Goal: Information Seeking & Learning: Learn about a topic

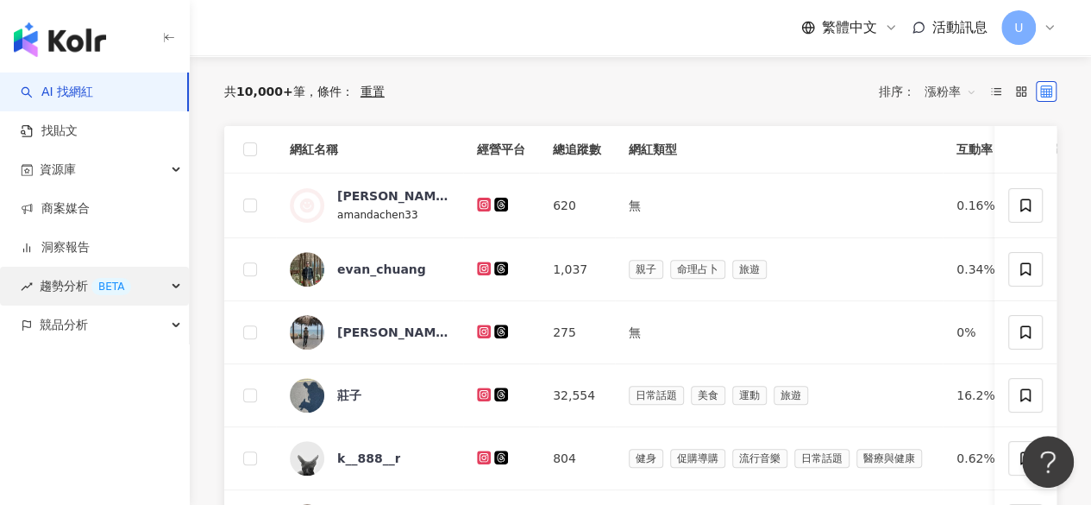
scroll to position [173, 0]
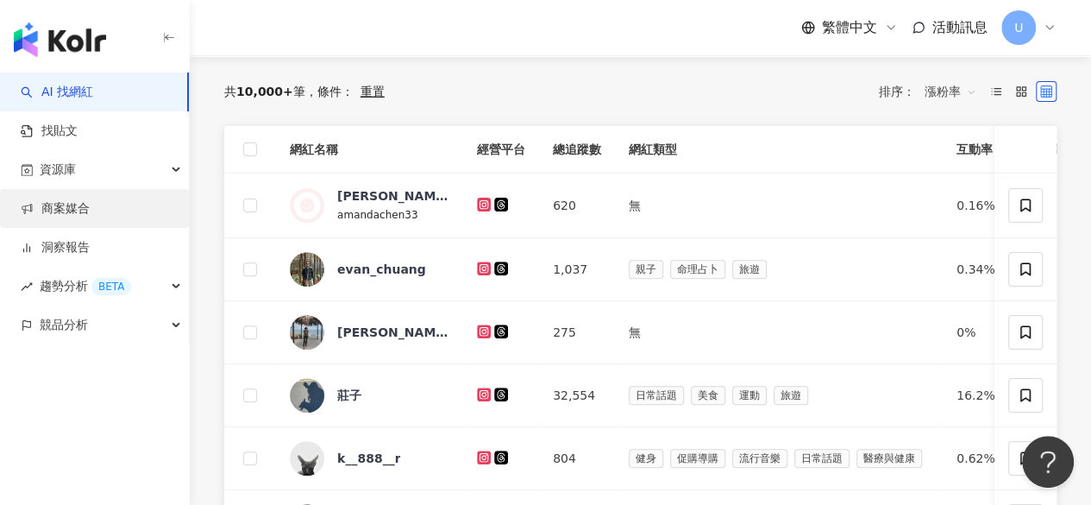
click at [90, 200] on link "商案媒合" at bounding box center [55, 208] width 69 height 17
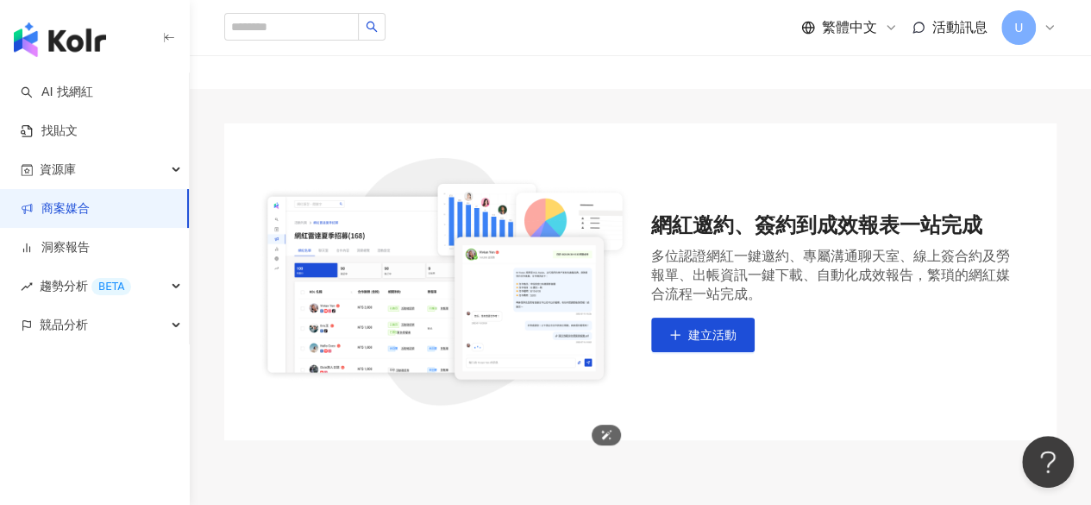
scroll to position [173, 0]
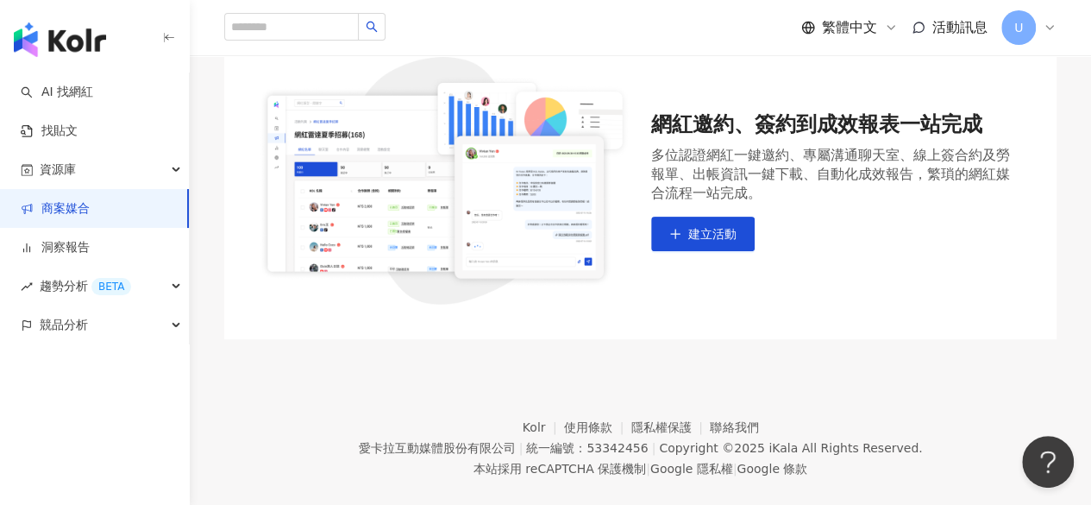
click at [726, 215] on div "網紅邀約、簽約到成效報表一站完成 多位認證網紅一鍵邀約、專屬溝通聊天室、線上簽合約及勞報單、出帳資訊一鍵下載、自動化成效報告，繁瑣的網紅媒合流程一站完成。 建…" at bounding box center [837, 180] width 372 height 141
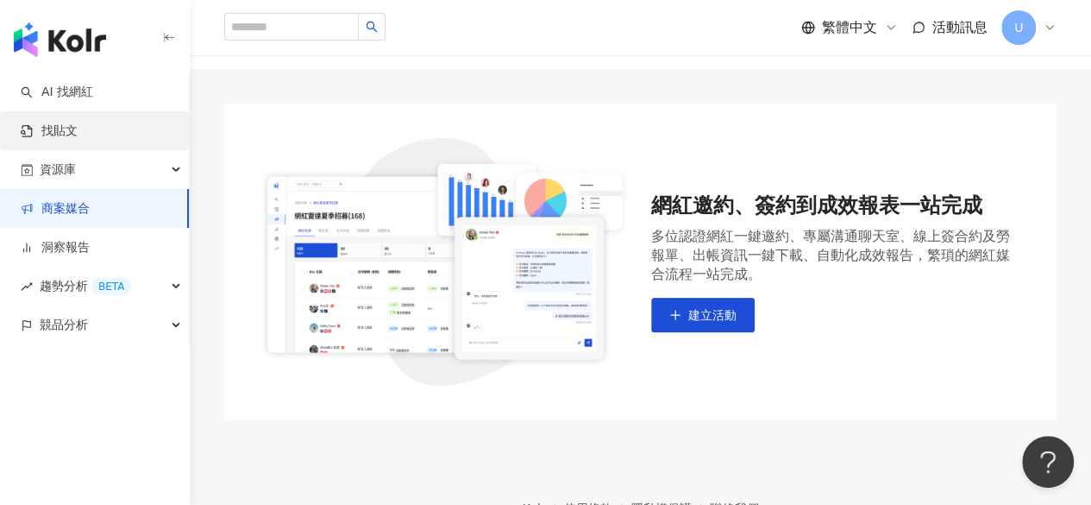
scroll to position [0, 0]
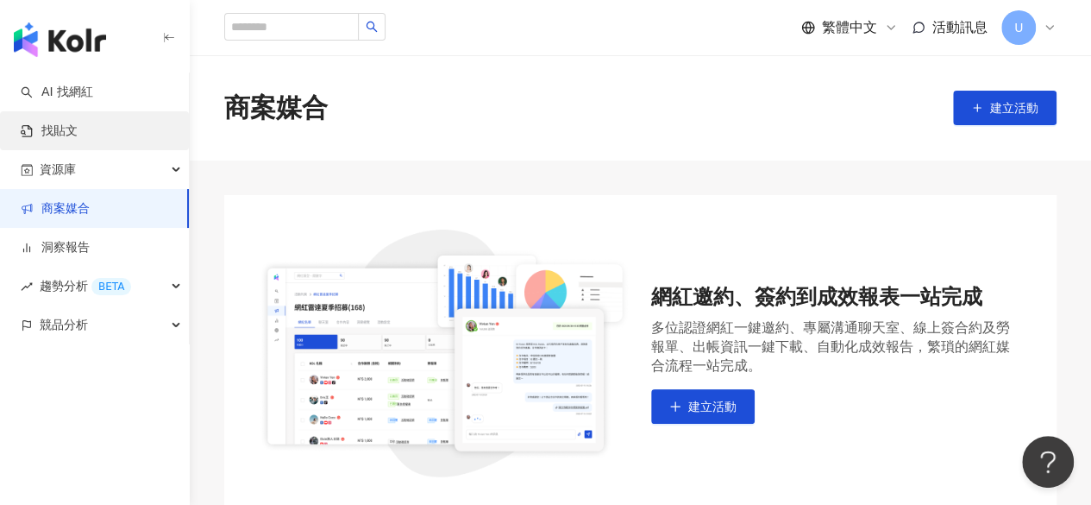
click at [78, 122] on link "找貼文" at bounding box center [49, 130] width 57 height 17
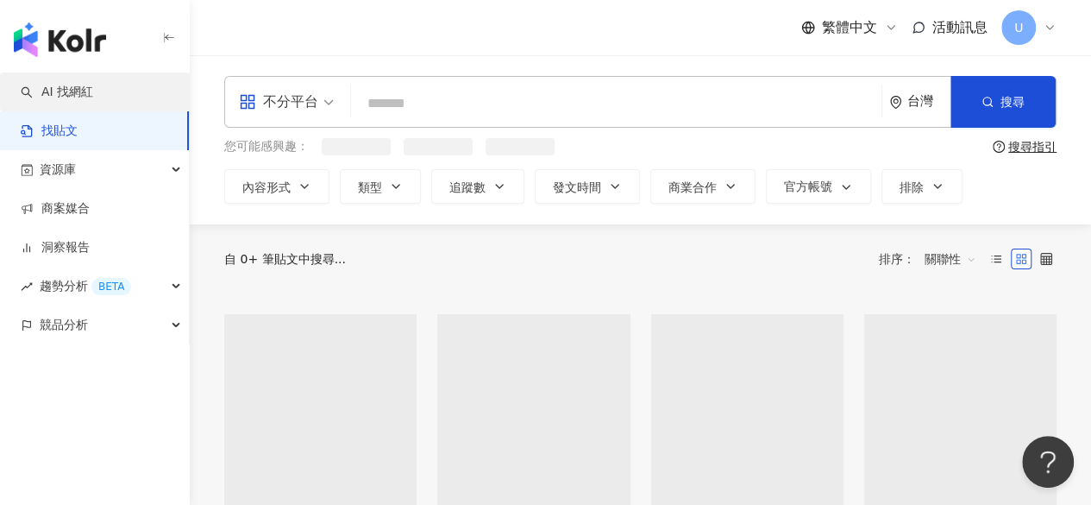
click at [93, 97] on link "AI 找網紅" at bounding box center [57, 92] width 72 height 17
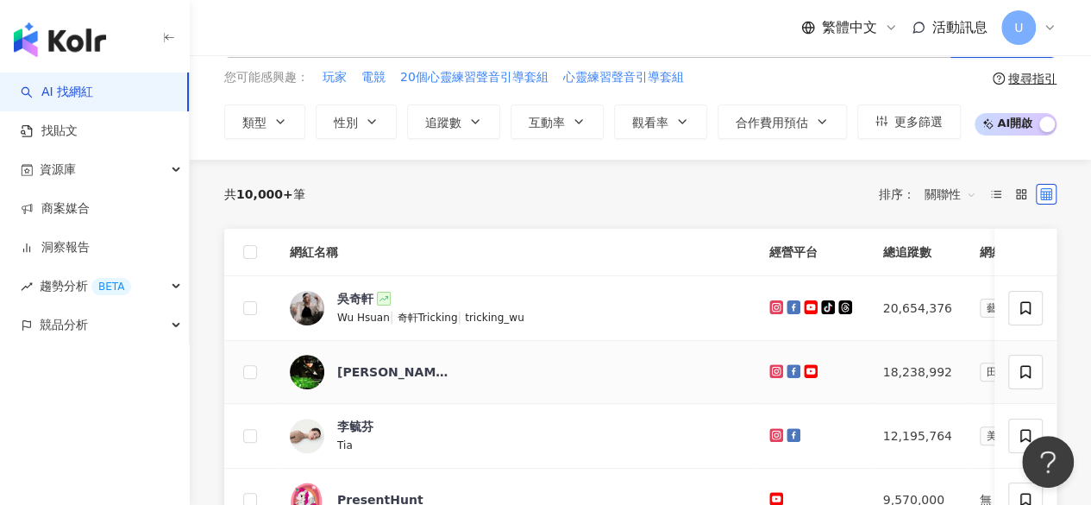
scroll to position [86, 0]
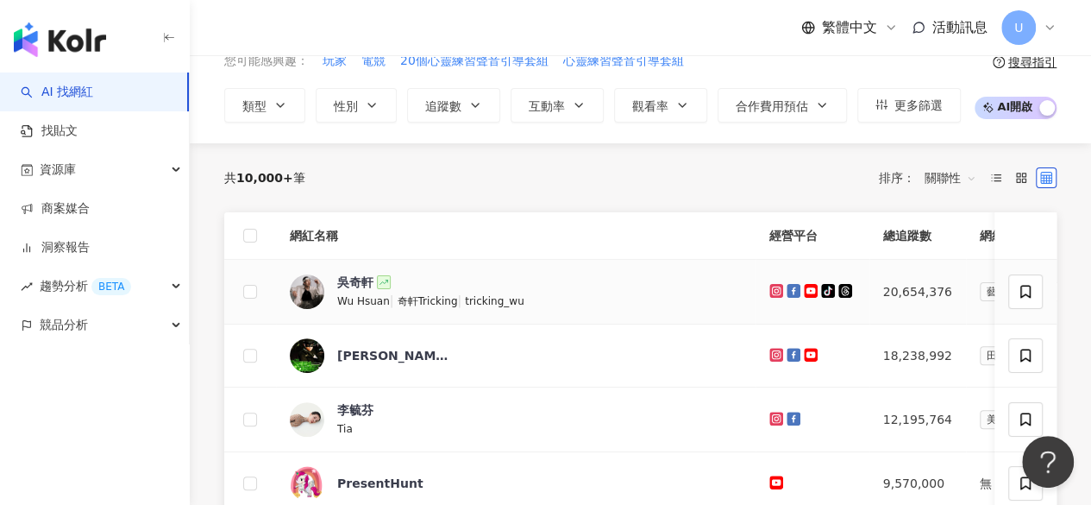
click at [769, 289] on icon at bounding box center [776, 291] width 14 height 14
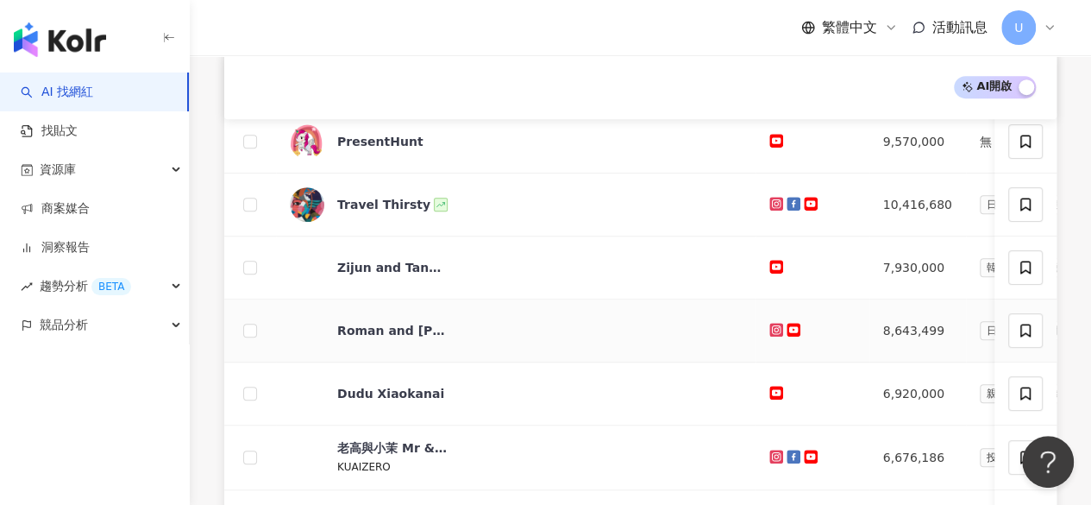
scroll to position [431, 0]
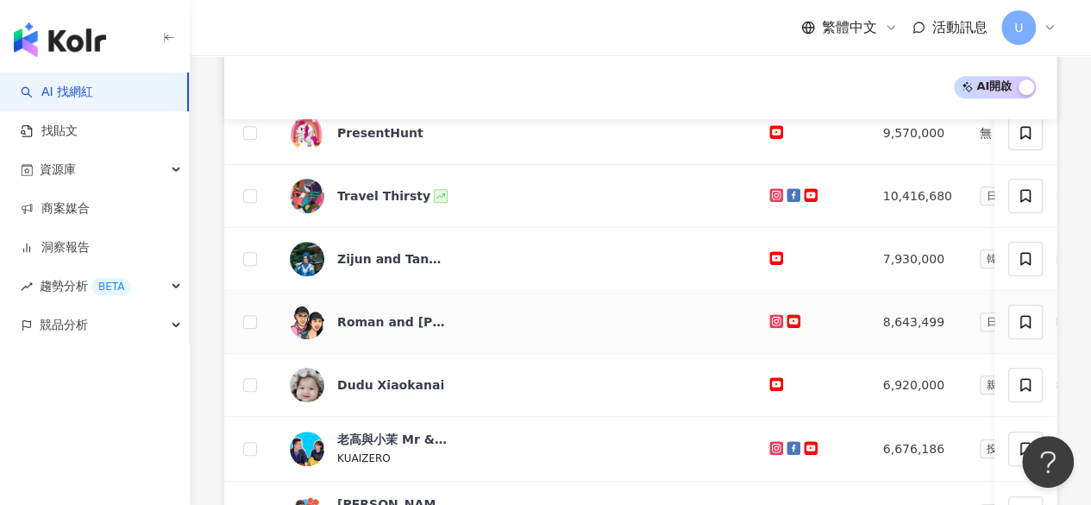
click at [772, 318] on icon at bounding box center [775, 320] width 7 height 7
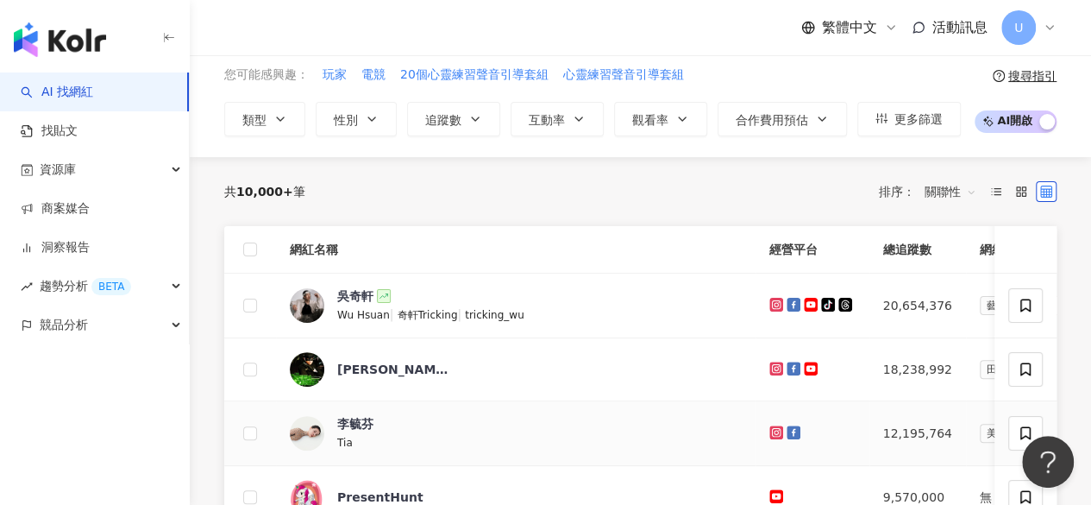
scroll to position [173, 0]
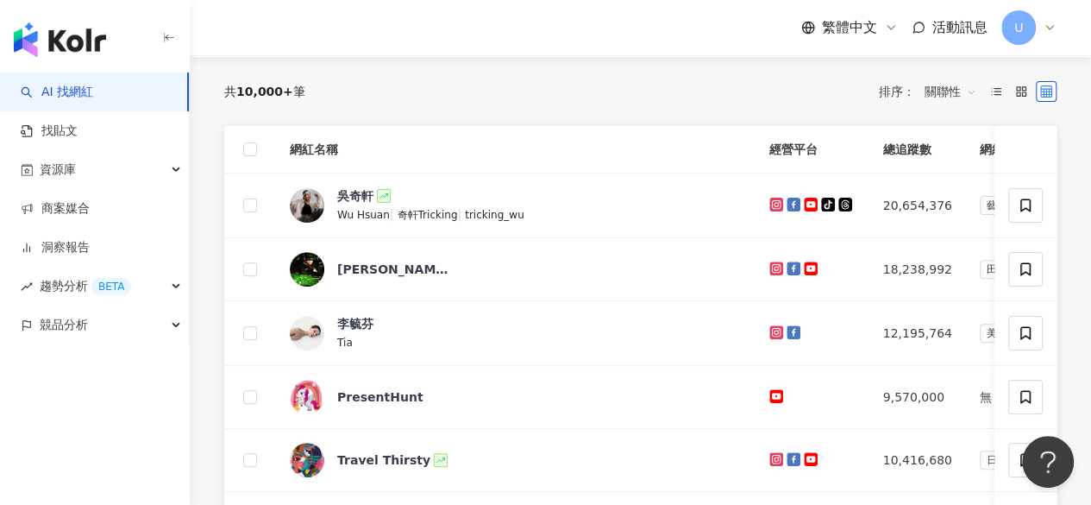
click at [980, 199] on span "藝術與娛樂" at bounding box center [1013, 205] width 66 height 19
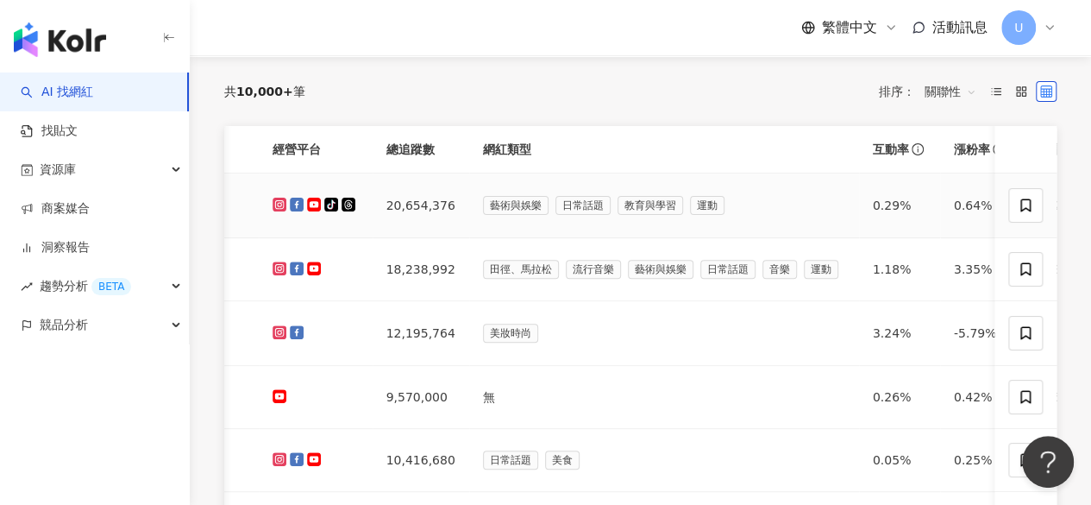
scroll to position [0, 359]
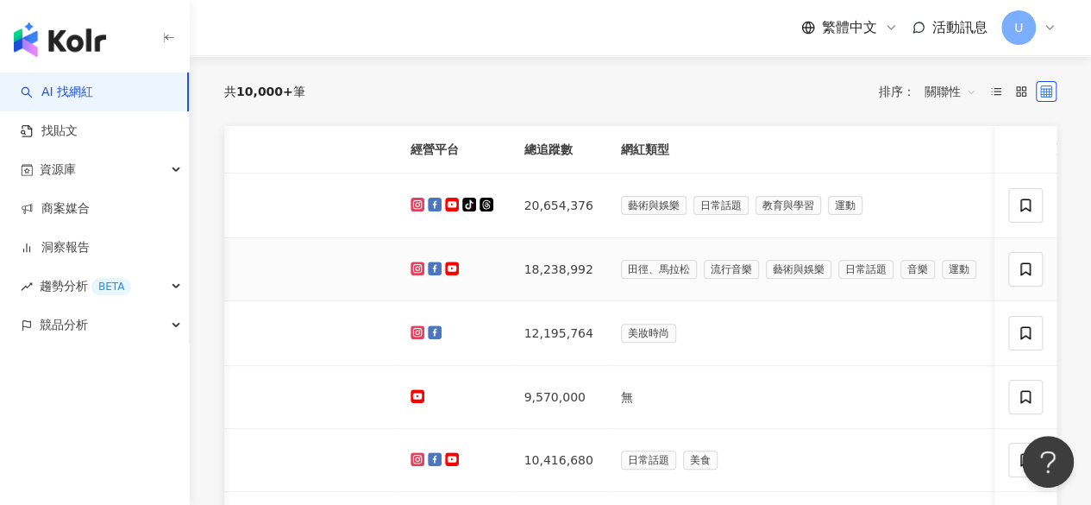
click at [607, 287] on td "田徑、[PERSON_NAME] 流行音樂 藝術與娛樂 日常話題 音樂 運動" at bounding box center [802, 269] width 390 height 63
click at [607, 148] on th "網紅類型" at bounding box center [802, 149] width 390 height 47
copy th "網紅類型"
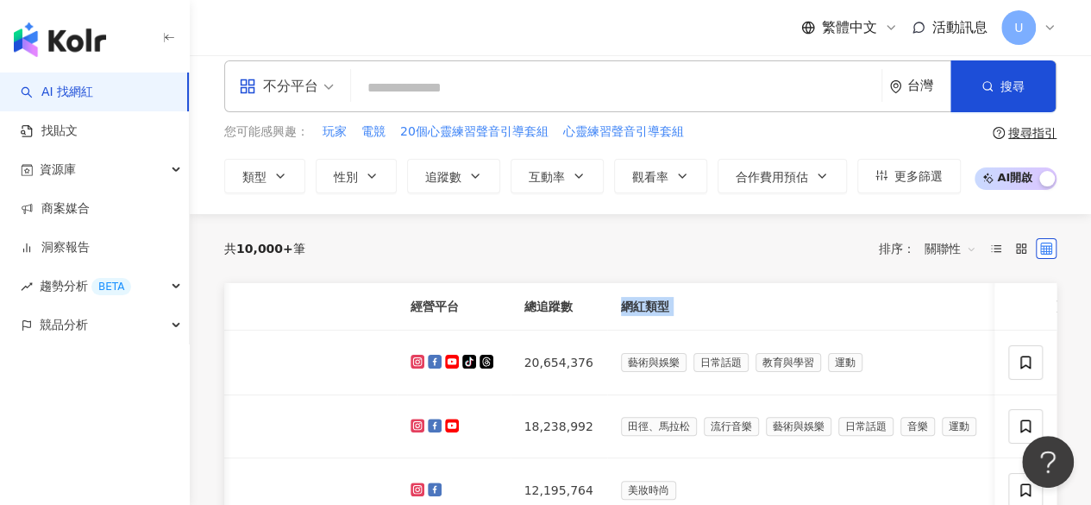
scroll to position [0, 0]
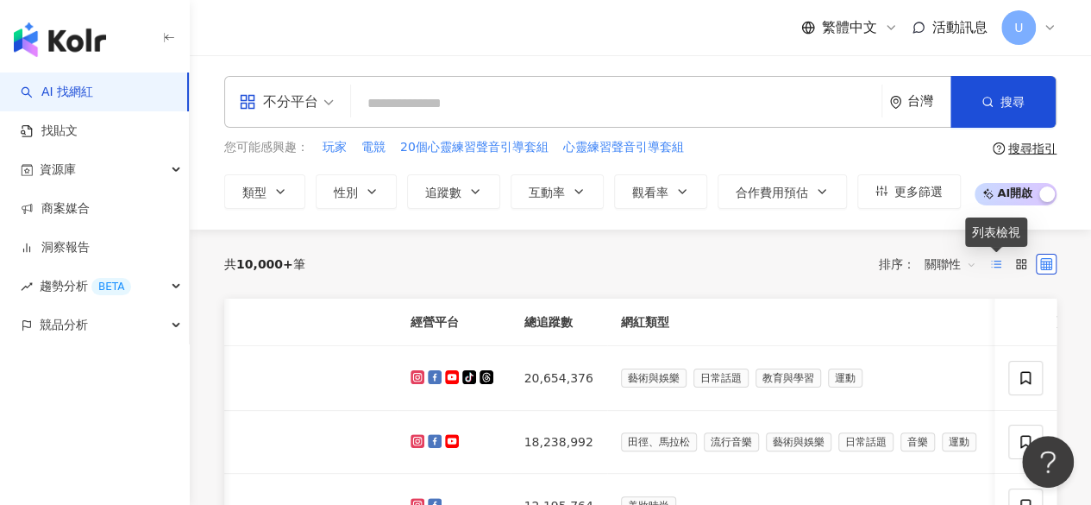
click at [1000, 267] on icon at bounding box center [996, 264] width 12 height 12
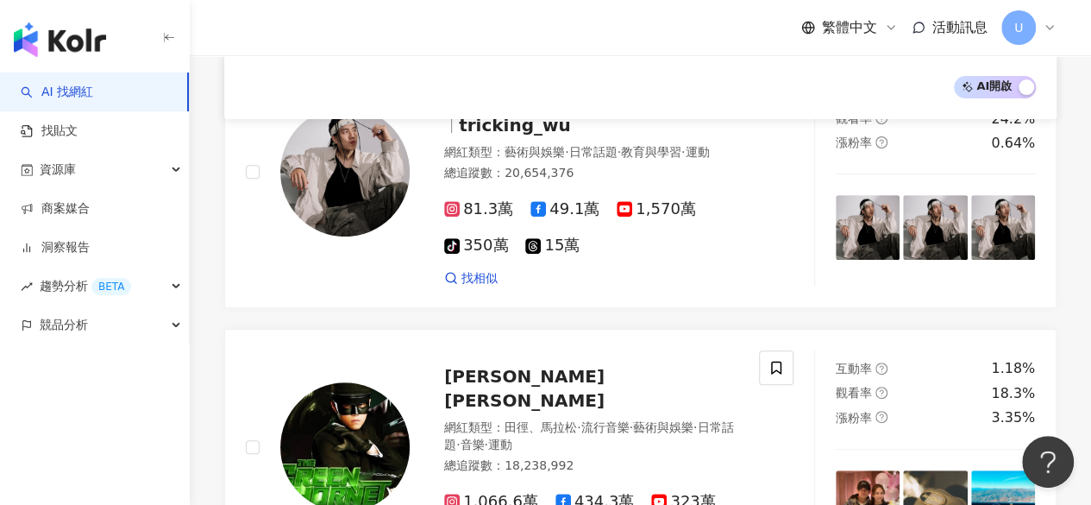
scroll to position [81, 0]
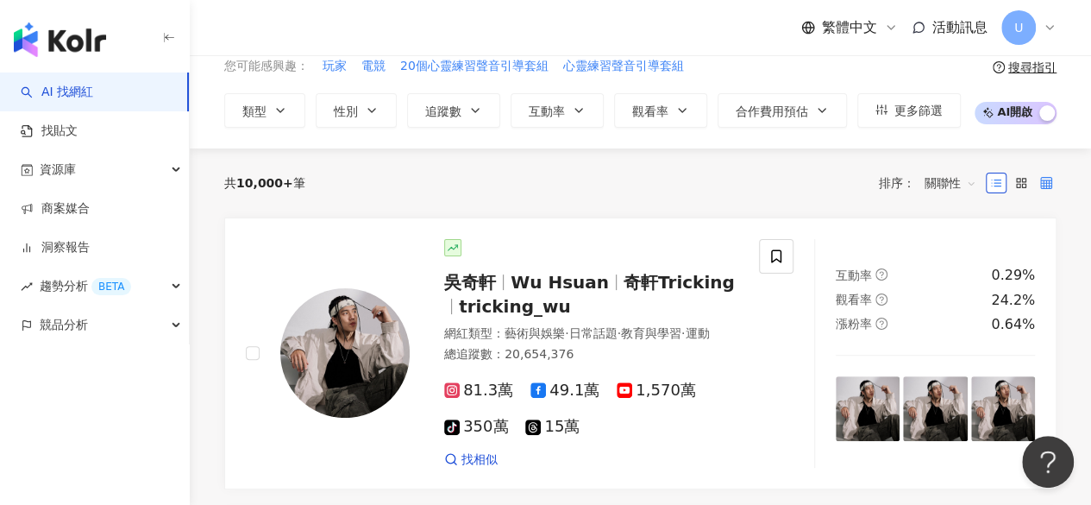
click at [1049, 187] on icon at bounding box center [1046, 183] width 12 height 12
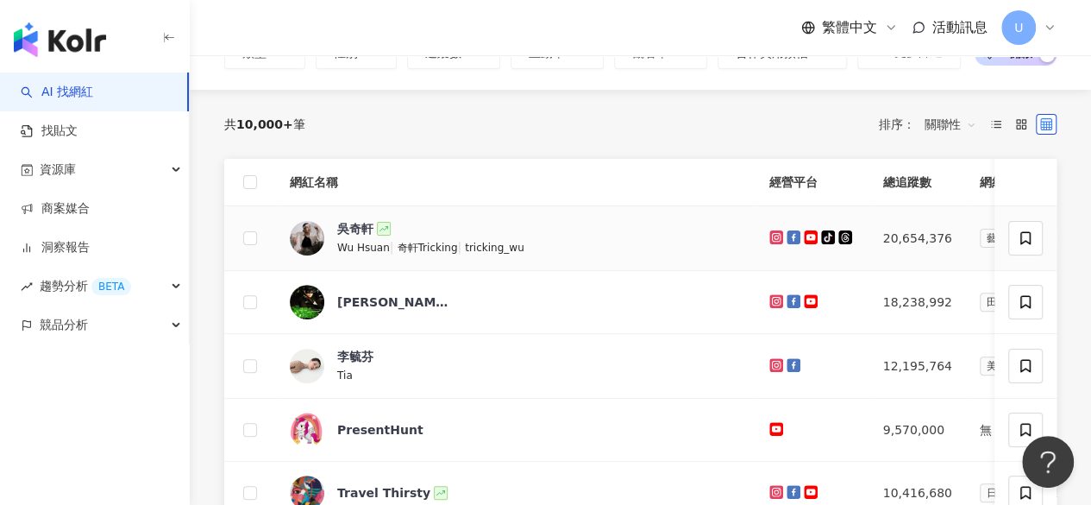
scroll to position [167, 0]
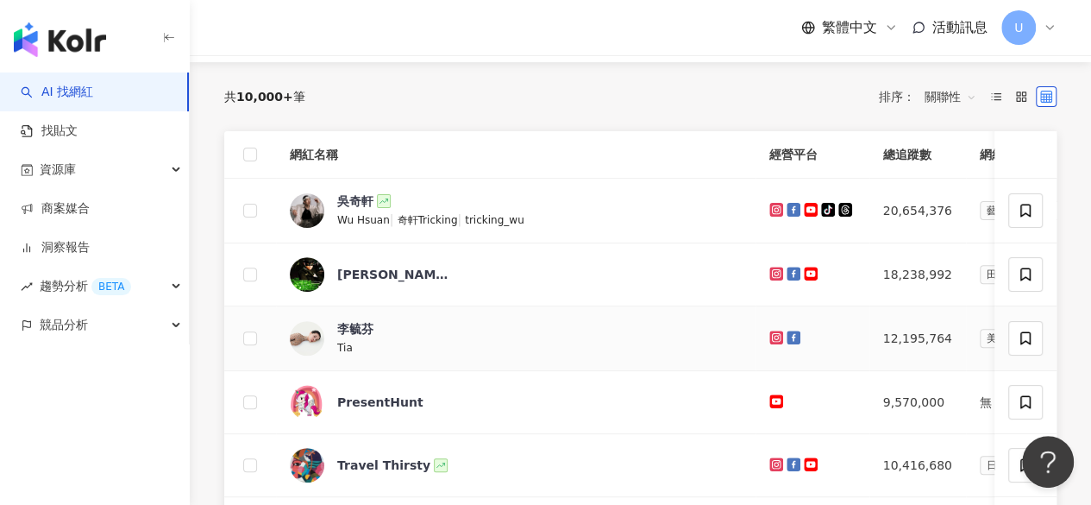
click at [769, 336] on div at bounding box center [812, 338] width 86 height 19
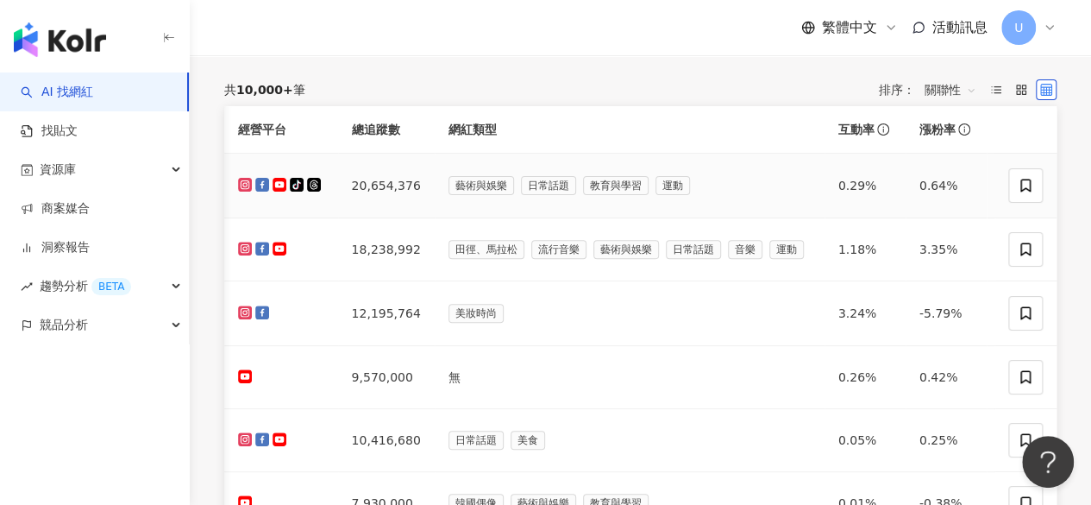
scroll to position [0, 0]
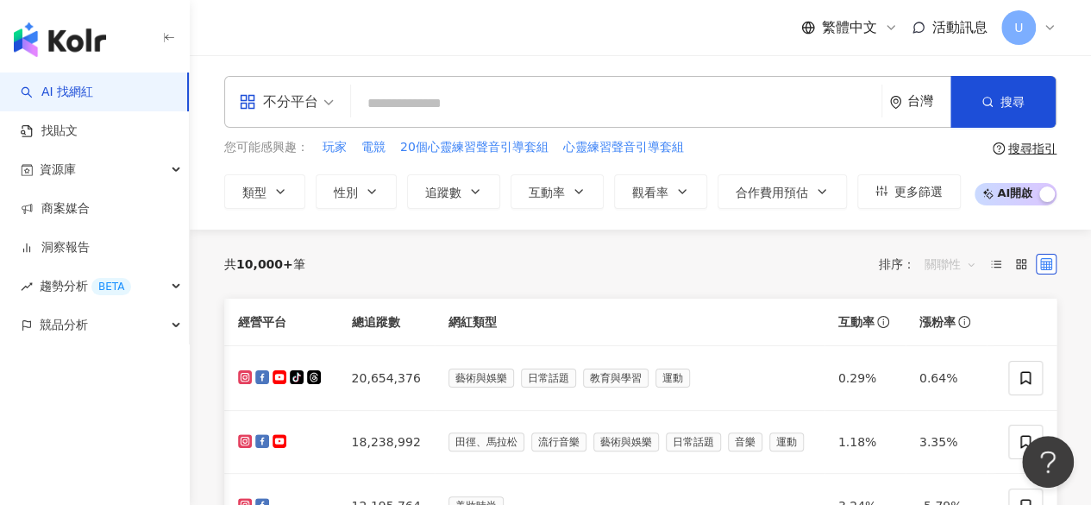
drag, startPoint x: 960, startPoint y: 270, endPoint x: 957, endPoint y: 289, distance: 19.3
click at [960, 271] on span "關聯性" at bounding box center [951, 264] width 52 height 28
click at [945, 384] on div "互動率" at bounding box center [950, 386] width 43 height 19
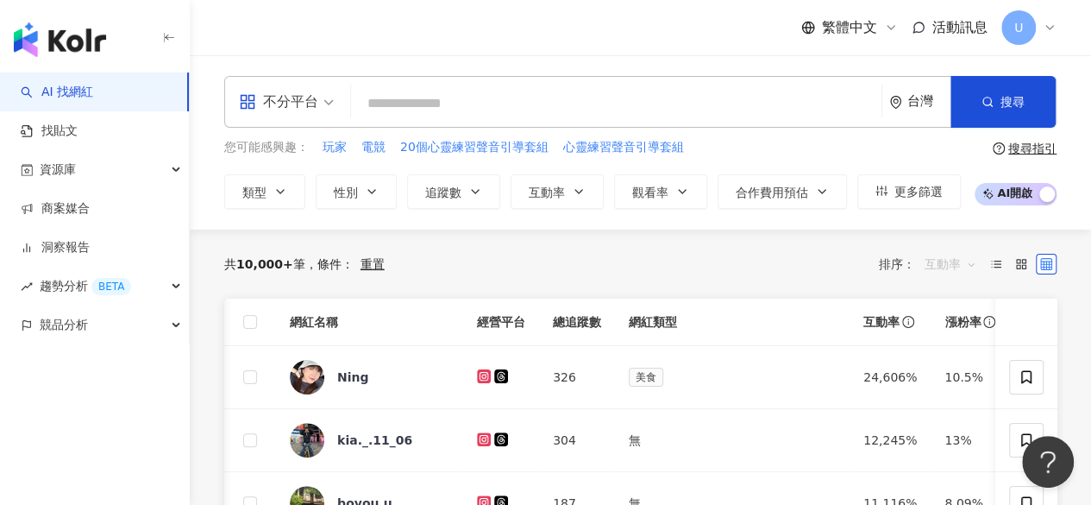
click at [937, 265] on span "互動率" at bounding box center [951, 264] width 52 height 28
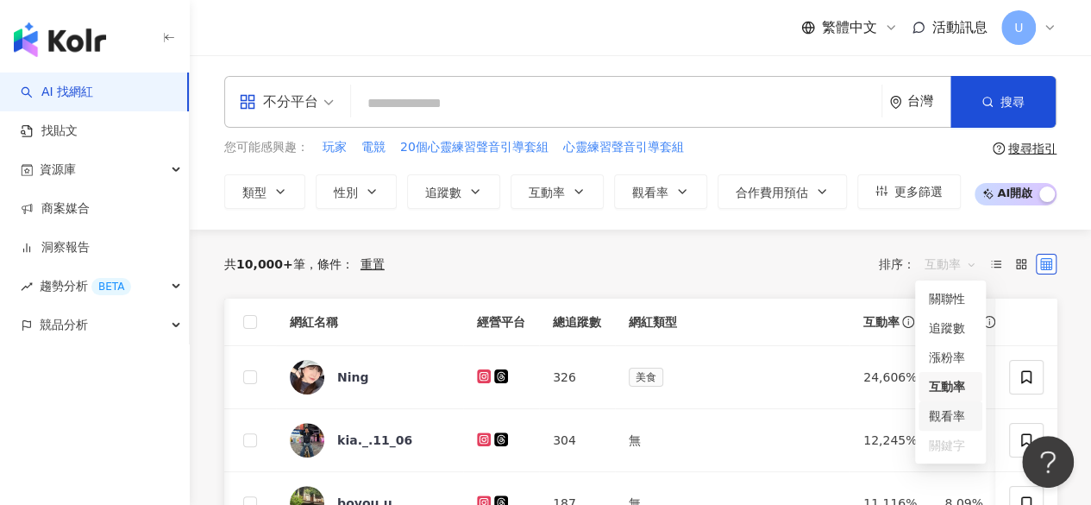
click at [956, 411] on div "觀看率" at bounding box center [950, 415] width 43 height 19
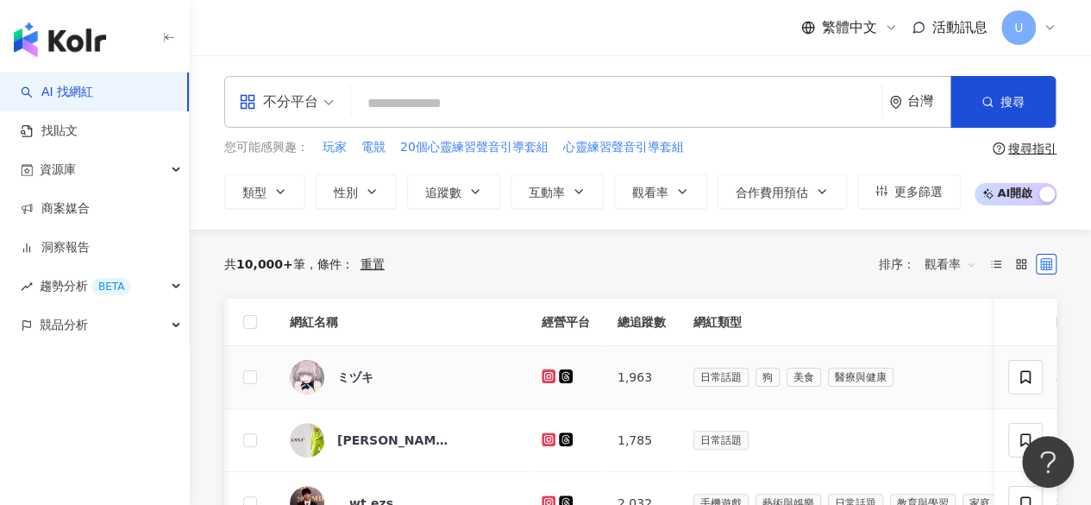
click at [932, 356] on td "日常話題 狗 美食 醫療與健康" at bounding box center [854, 377] width 349 height 63
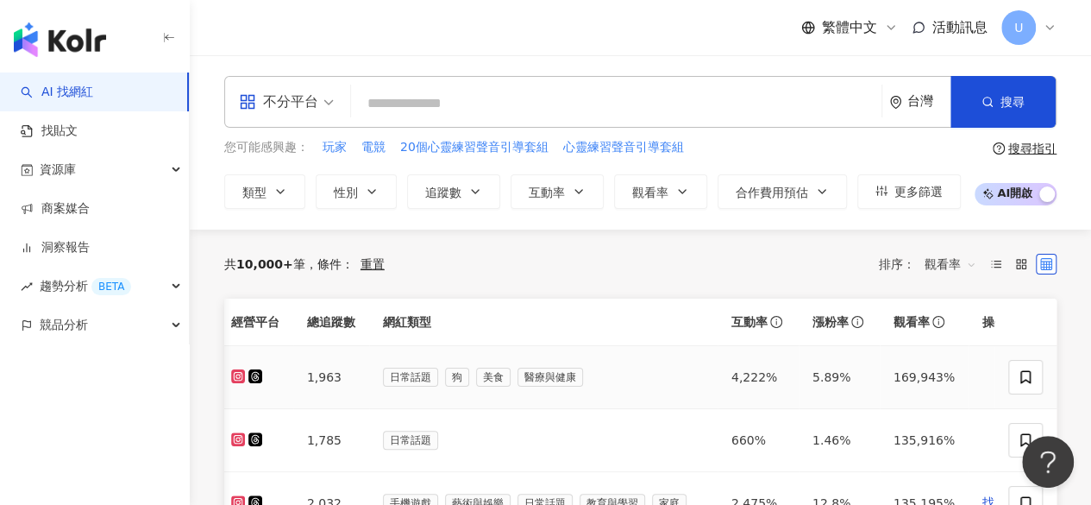
scroll to position [0, 349]
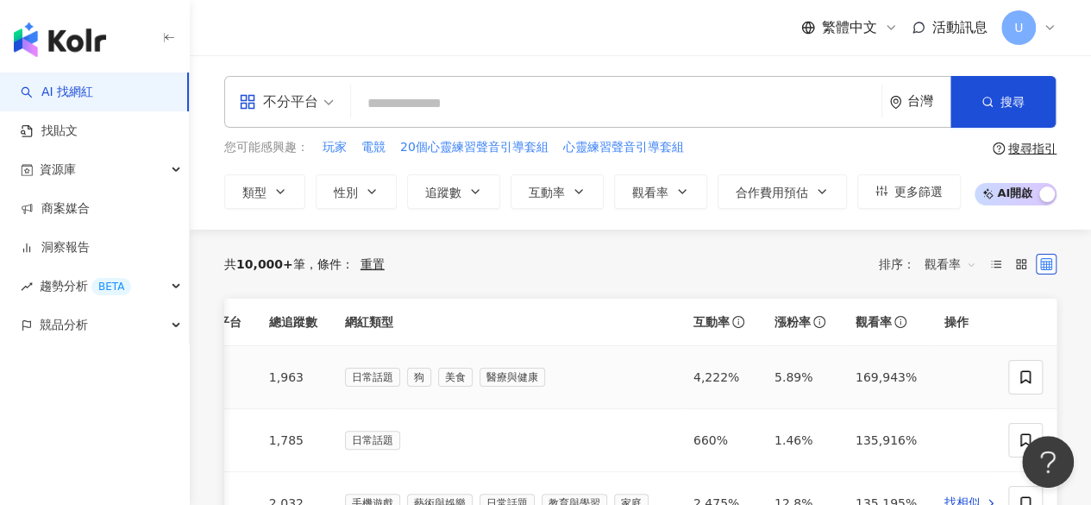
click at [845, 389] on td "169,943%" at bounding box center [886, 377] width 89 height 63
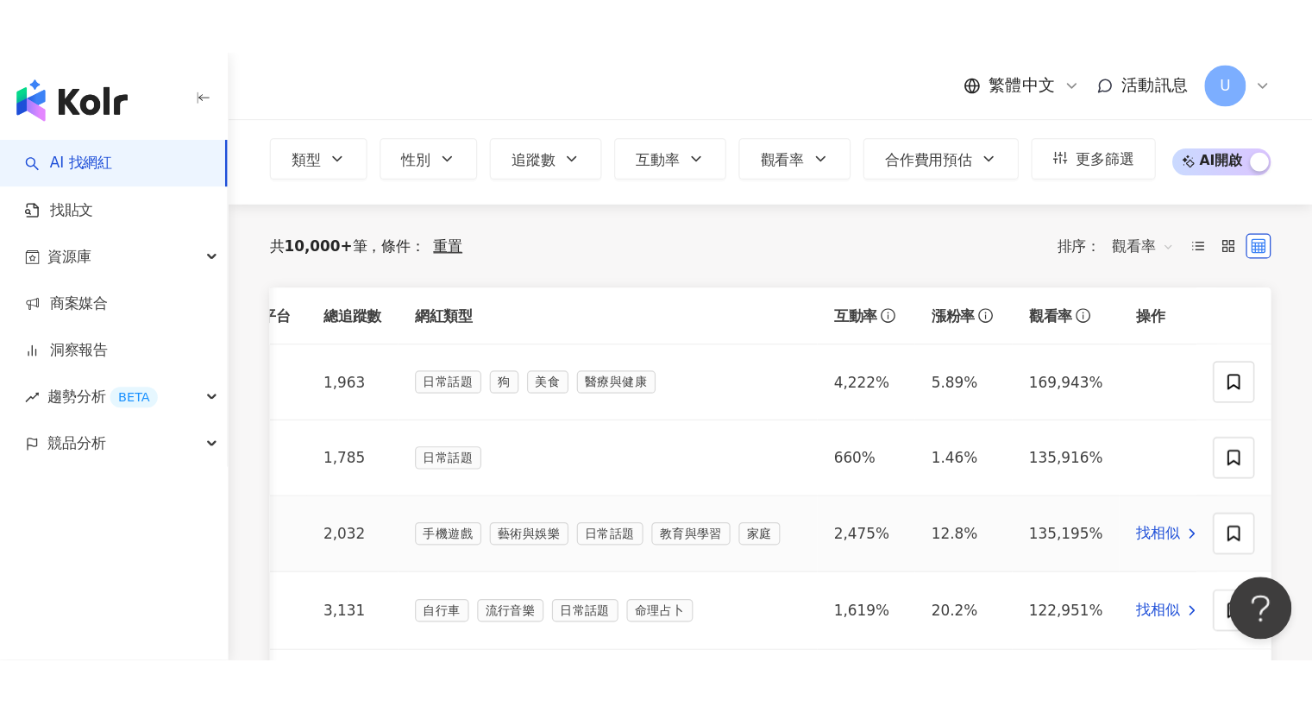
scroll to position [0, 0]
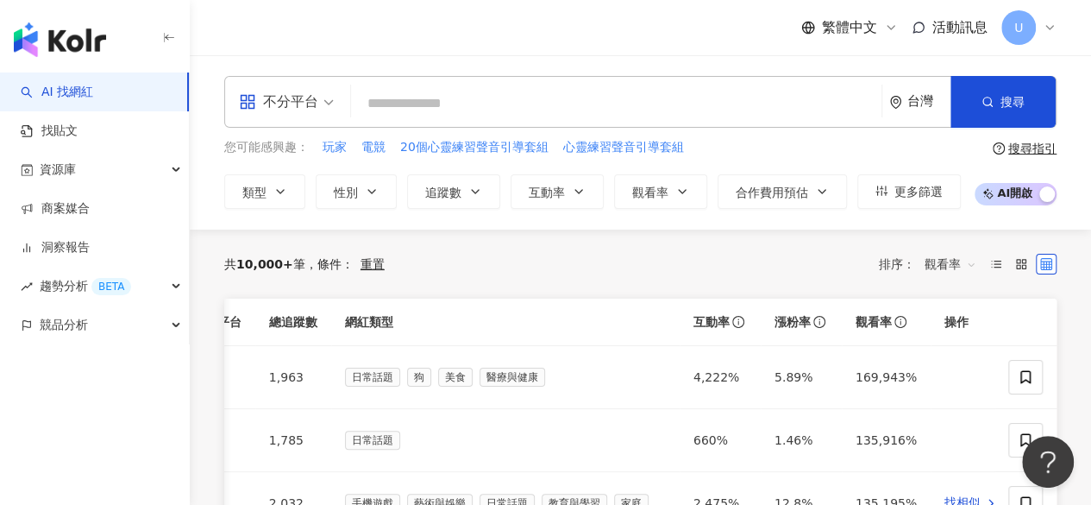
click at [945, 258] on span "觀看率" at bounding box center [951, 264] width 52 height 28
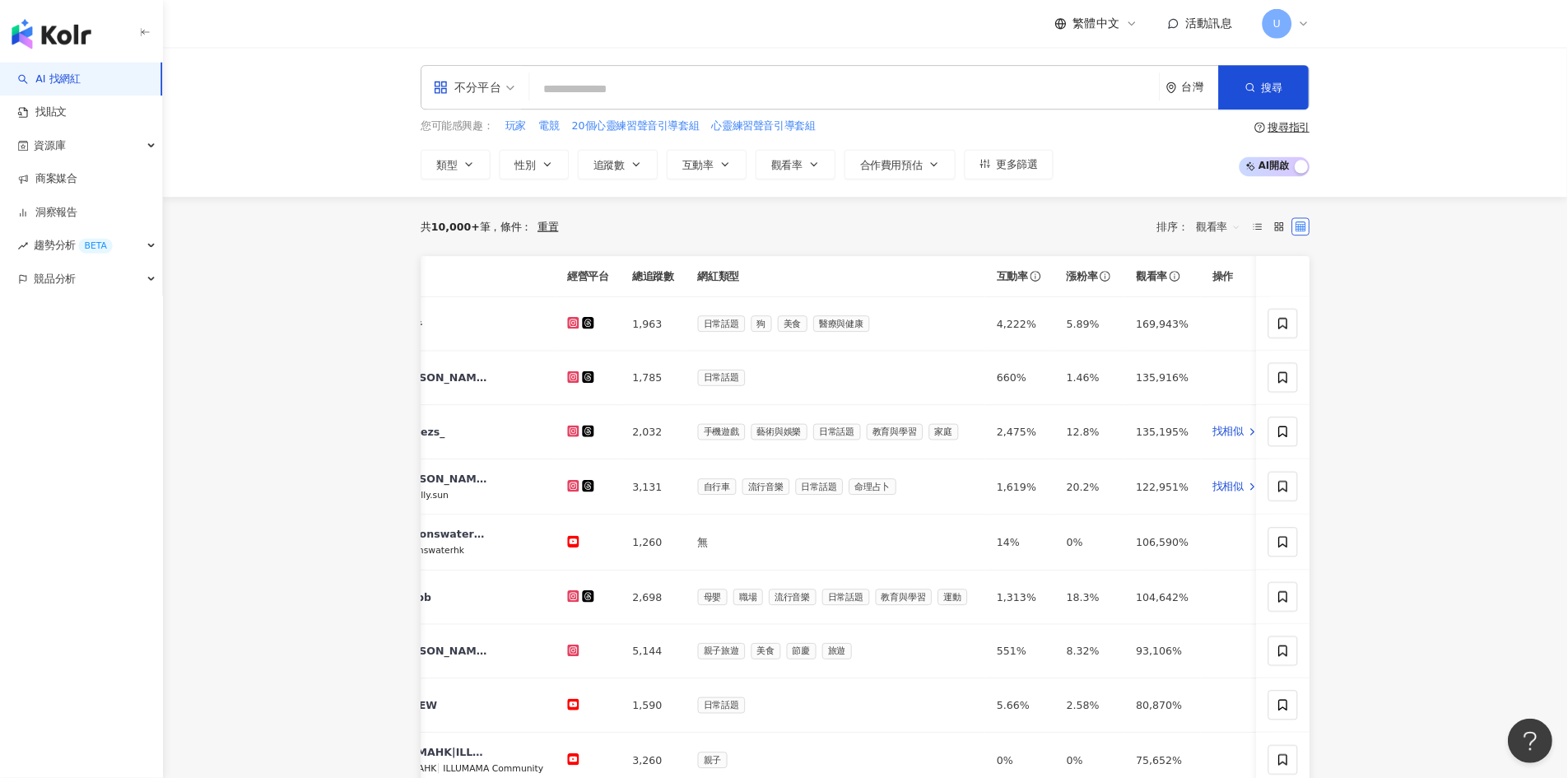
scroll to position [0, 140]
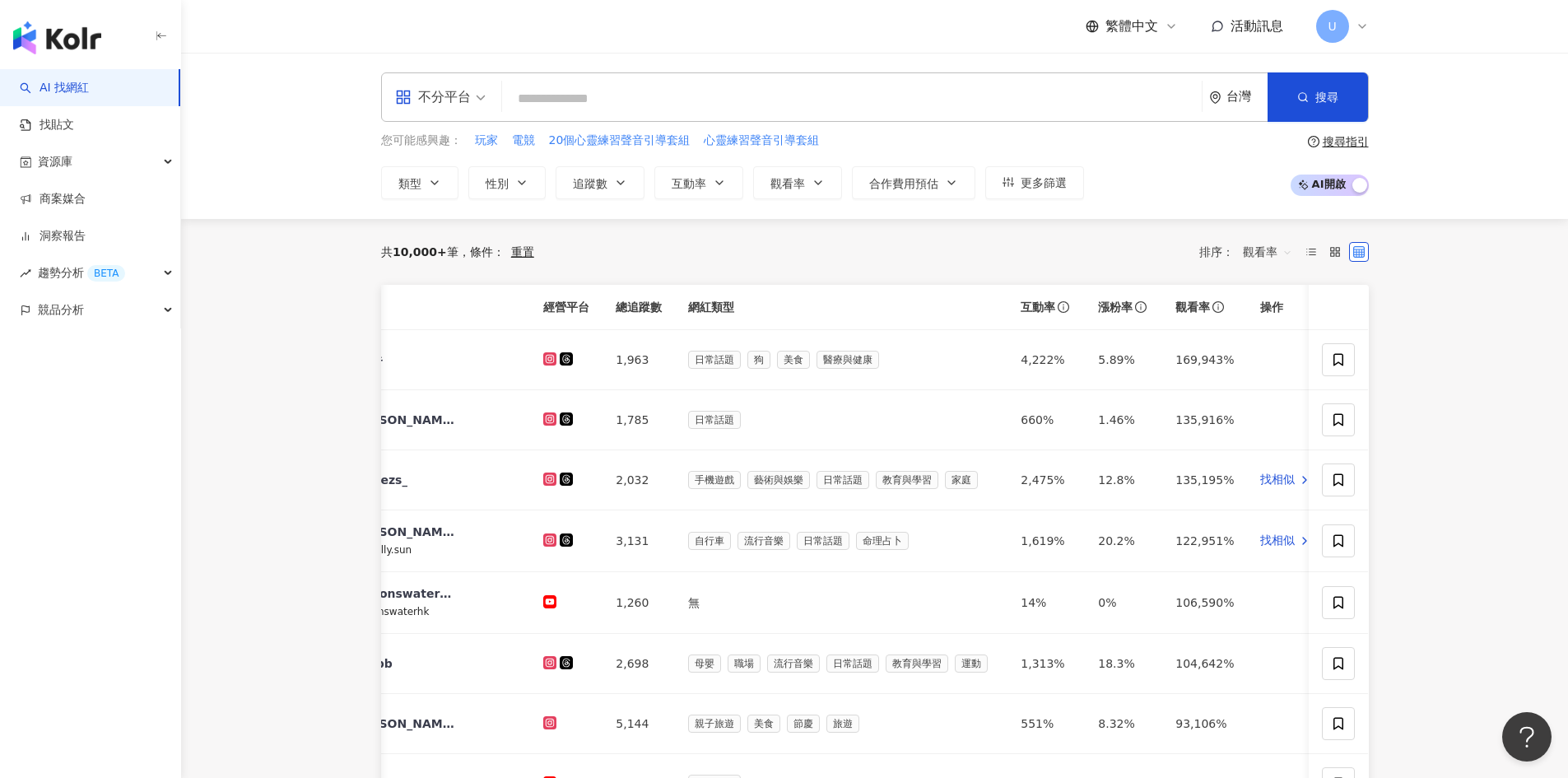
drag, startPoint x: 1070, startPoint y: 11, endPoint x: 284, endPoint y: 296, distance: 836.1
click at [208, 423] on main "不分平台 台灣 搜尋 您可能感興趣： 玩家 電競 20個心靈練習聲音引導套組 心靈練習聲音引導套組 類型 性別 追蹤數 互動率 觀看率 合作費用預估 更多篩選…" at bounding box center [875, 651] width 1388 height 1198
click at [81, 33] on img "button" at bounding box center [57, 37] width 88 height 33
